Goal: Navigation & Orientation: Find specific page/section

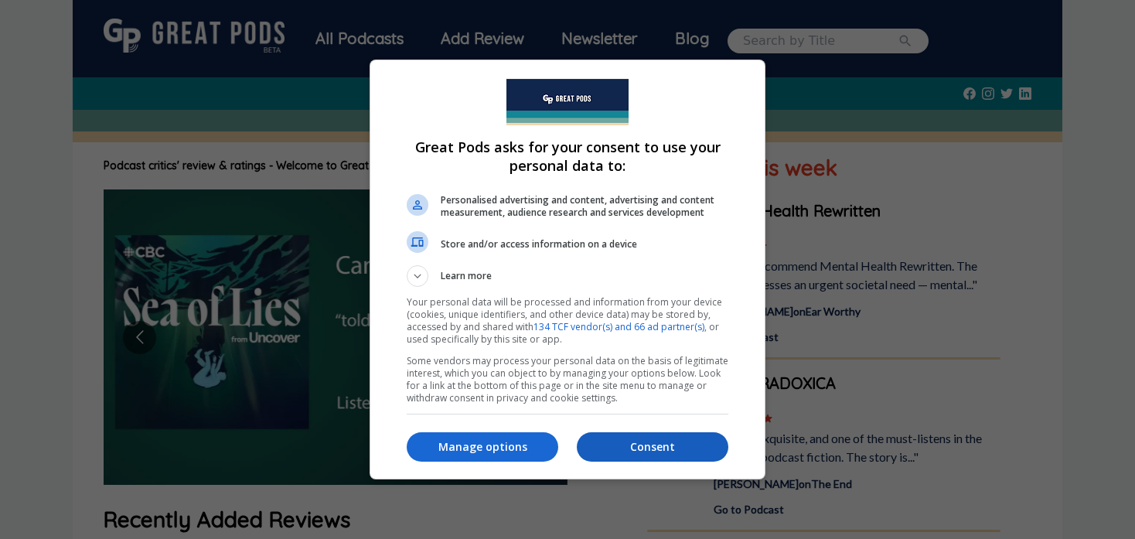
click at [656, 451] on p "Consent" at bounding box center [652, 446] width 151 height 15
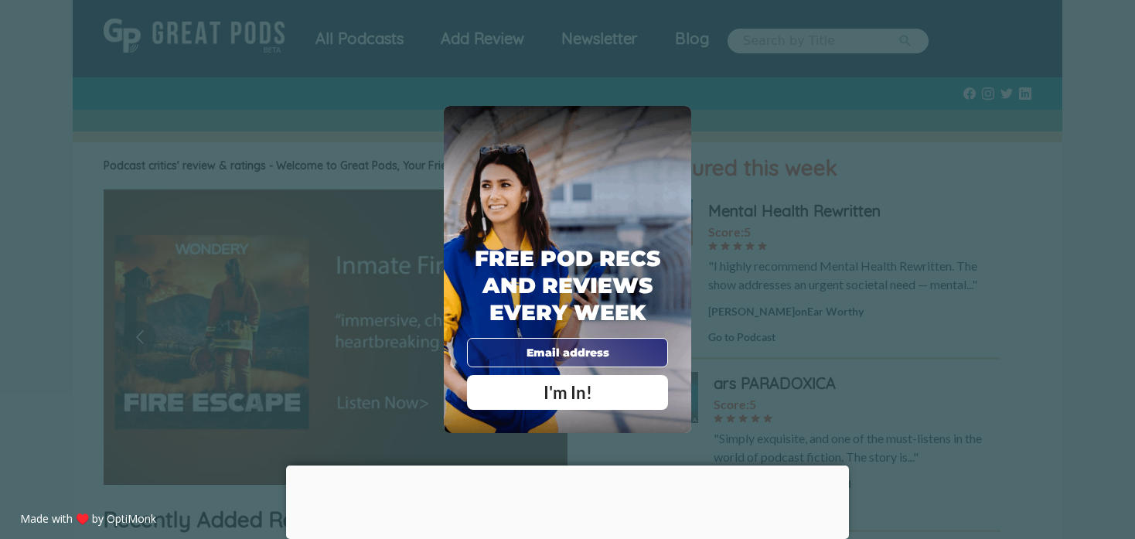
click at [560, 465] on div at bounding box center [567, 465] width 563 height 0
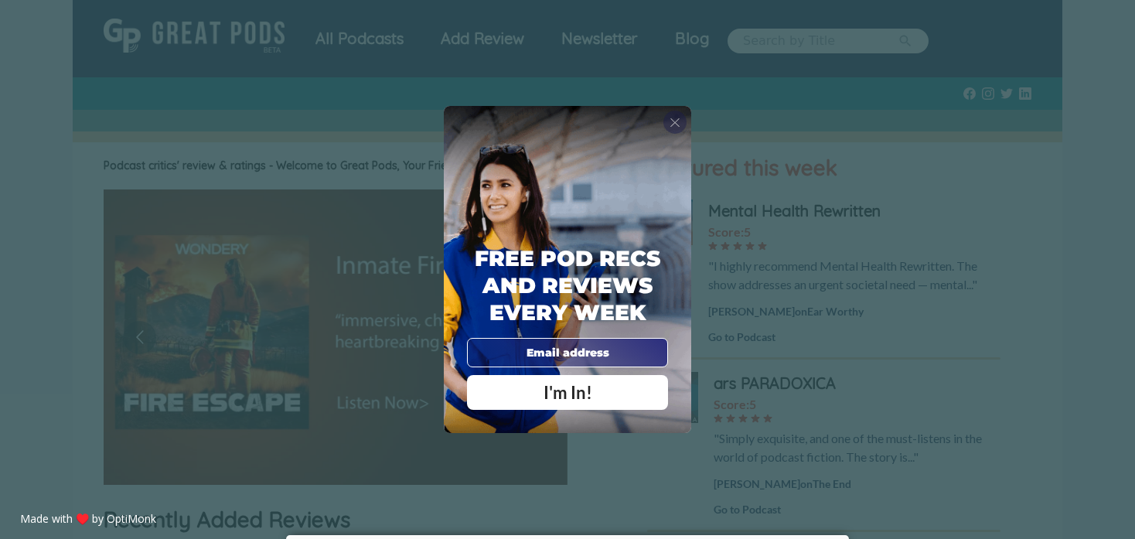
click at [675, 128] on span "X" at bounding box center [674, 121] width 11 height 15
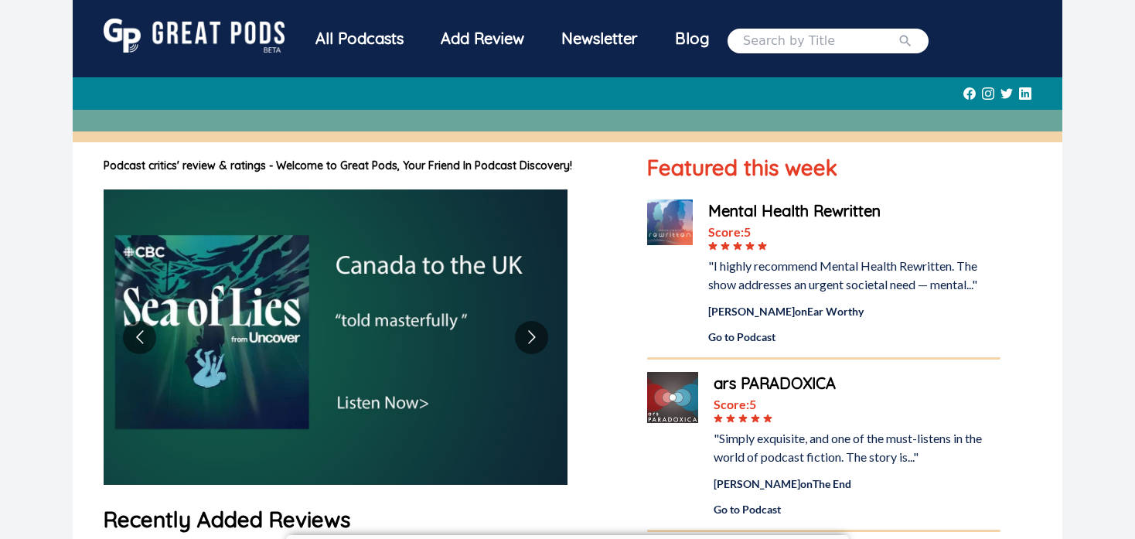
click at [392, 36] on div "All Podcasts" at bounding box center [359, 39] width 125 height 40
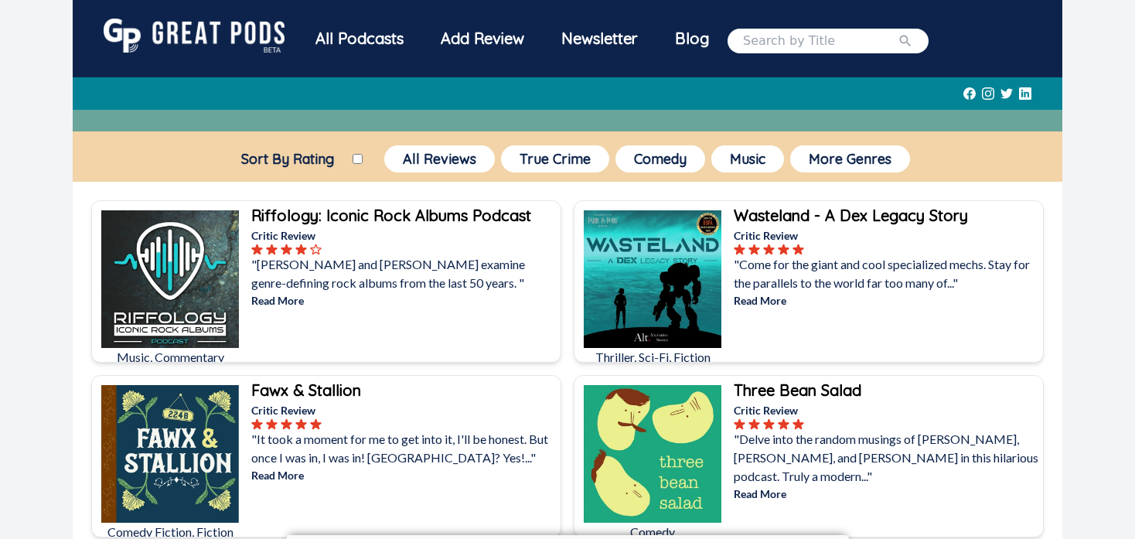
click at [258, 27] on img at bounding box center [194, 36] width 181 height 34
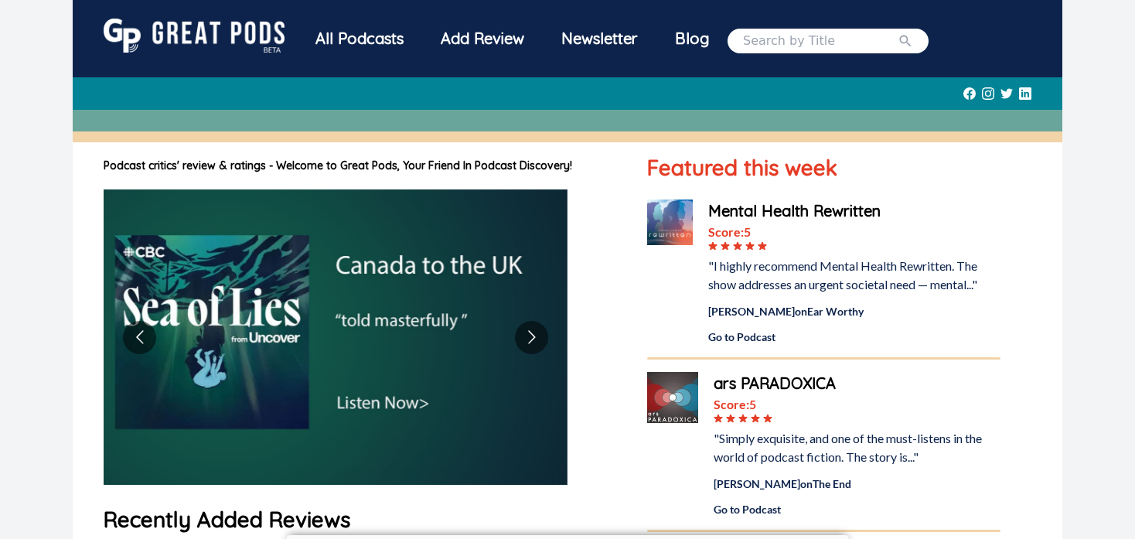
click at [352, 37] on div "All Podcasts" at bounding box center [359, 39] width 125 height 40
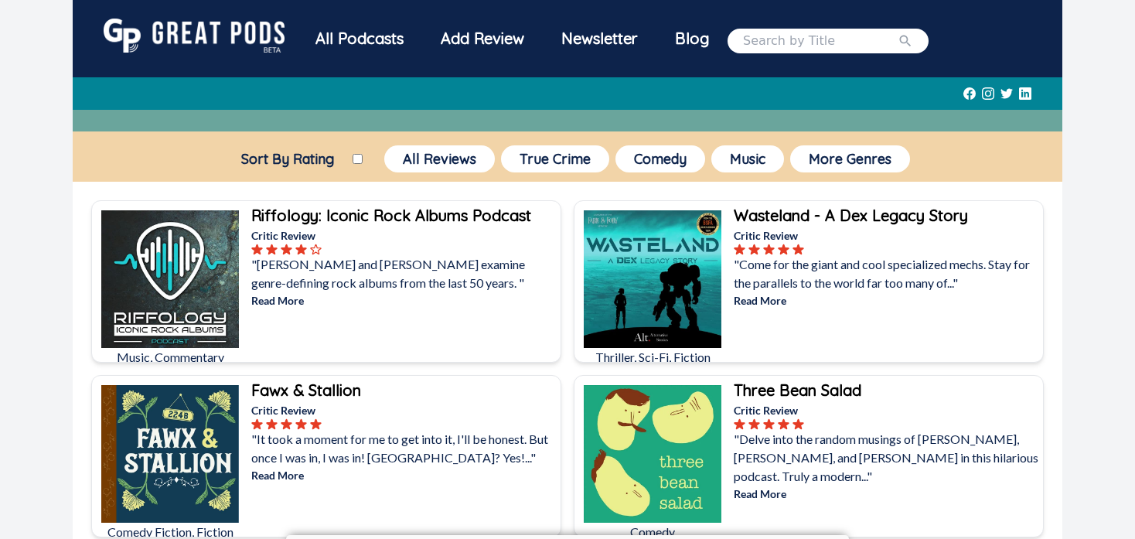
click at [488, 39] on div "Add Review" at bounding box center [482, 39] width 121 height 40
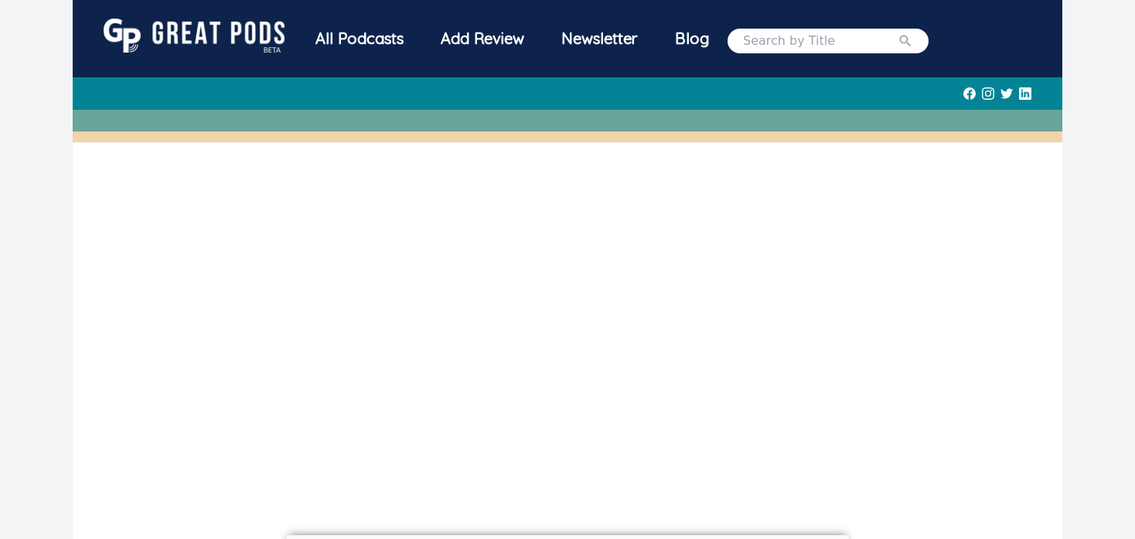
click at [618, 43] on div "Newsletter" at bounding box center [600, 39] width 114 height 40
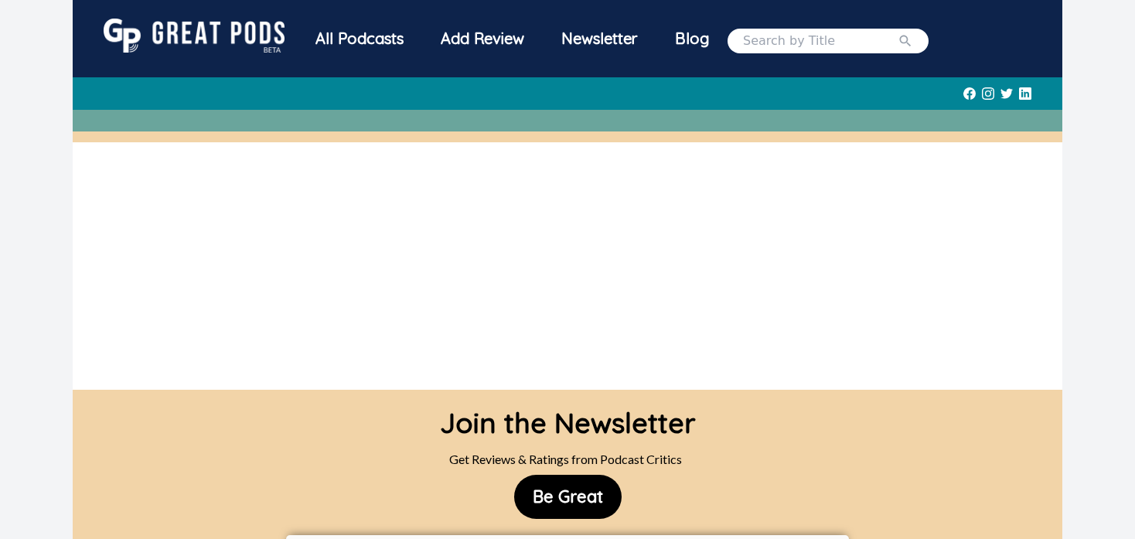
click at [703, 43] on div "Blog" at bounding box center [691, 39] width 71 height 40
